Goal: Information Seeking & Learning: Get advice/opinions

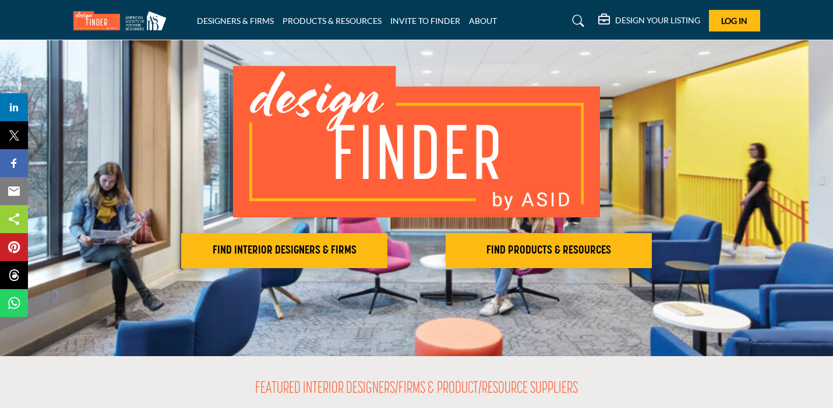
scroll to position [71, 0]
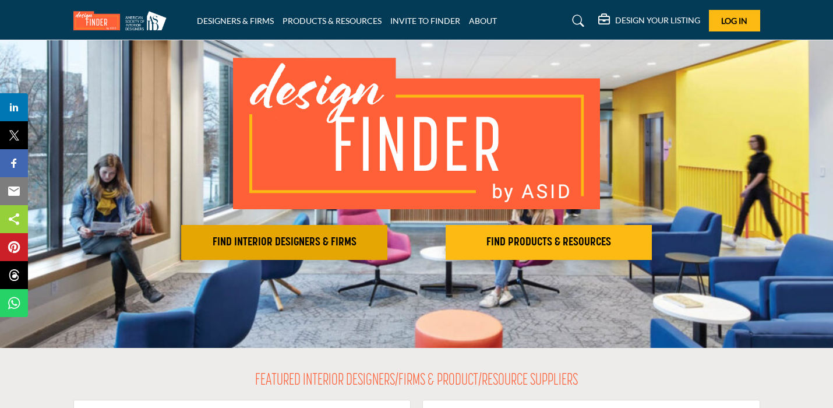
click at [335, 241] on h2 "FIND INTERIOR DESIGNERS & FIRMS" at bounding box center [284, 242] width 199 height 14
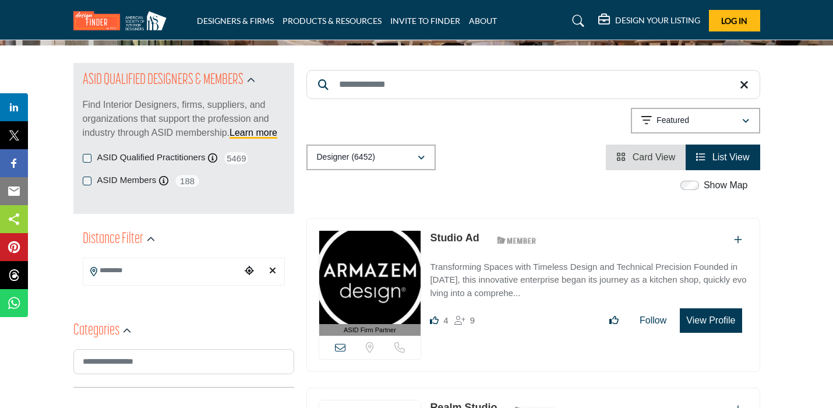
scroll to position [112, 0]
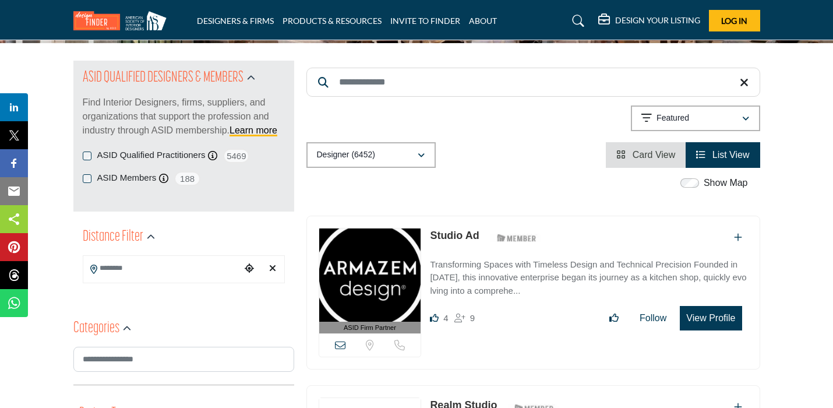
click at [252, 270] on icon "Choose your current location" at bounding box center [249, 267] width 9 height 9
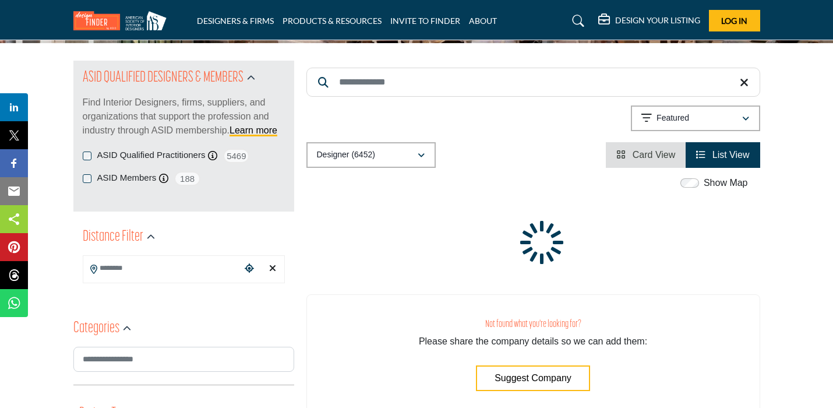
type input "**********"
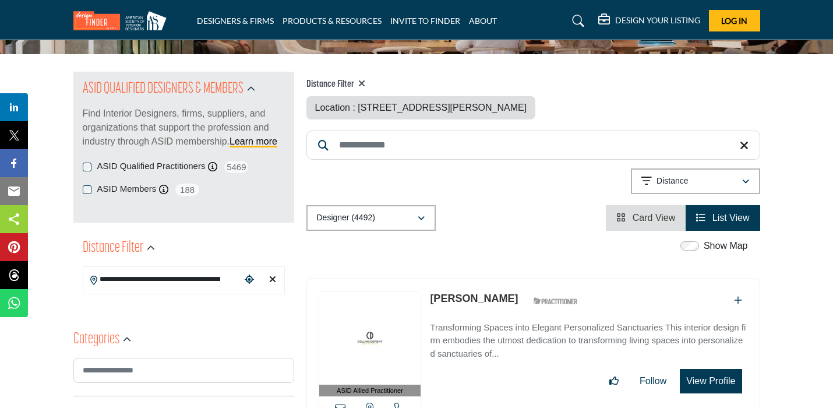
scroll to position [104, 0]
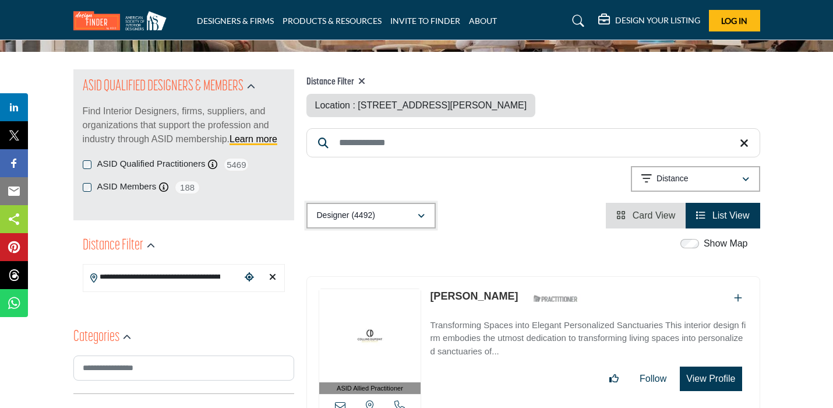
click at [404, 216] on div "Designer (4492)" at bounding box center [367, 216] width 100 height 14
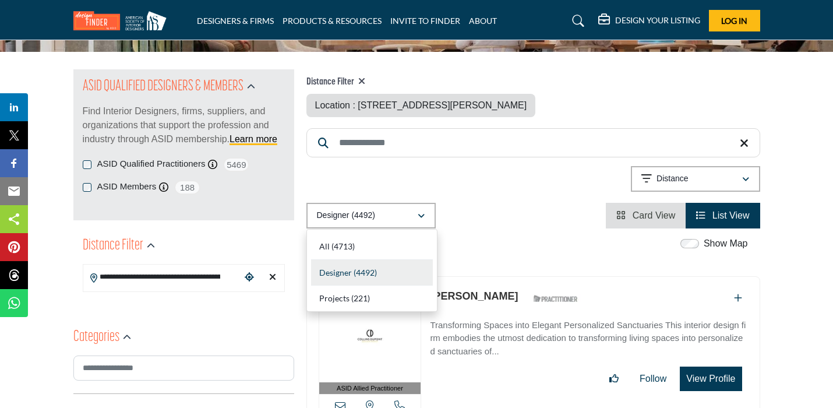
click at [510, 255] on div "Show Map Map is currently hidden. Toggle the switch above to show the map. No m…" at bounding box center [527, 246] width 454 height 19
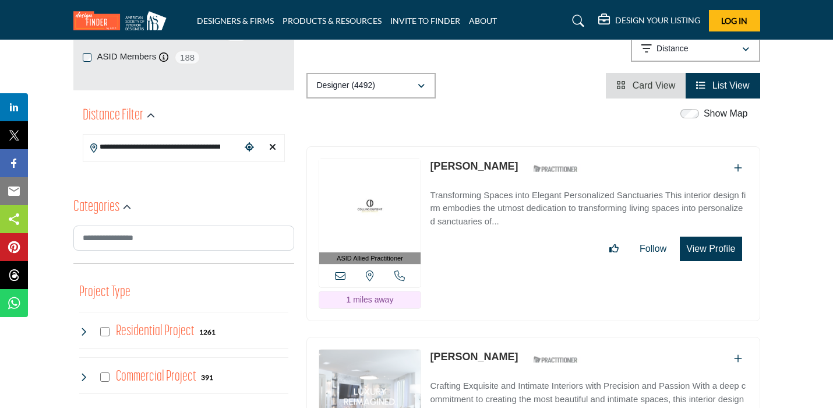
scroll to position [234, 0]
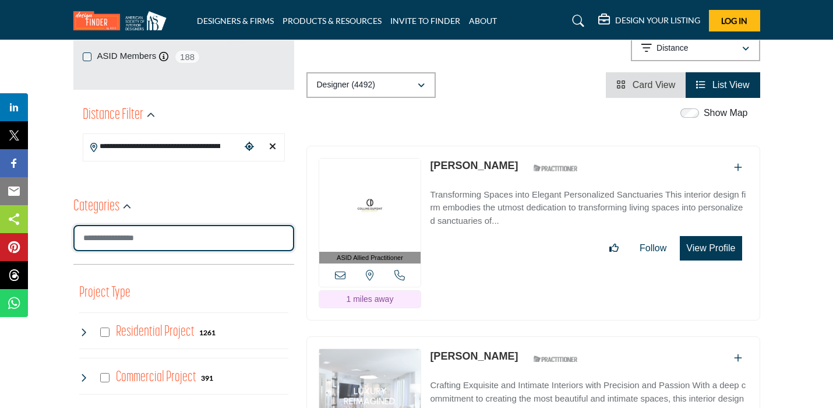
click at [136, 236] on input "Search Category" at bounding box center [183, 238] width 221 height 26
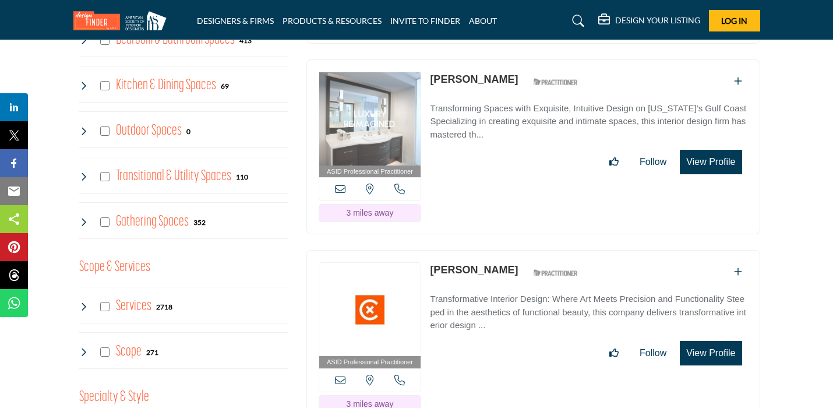
scroll to position [704, 0]
